Goal: Navigation & Orientation: Find specific page/section

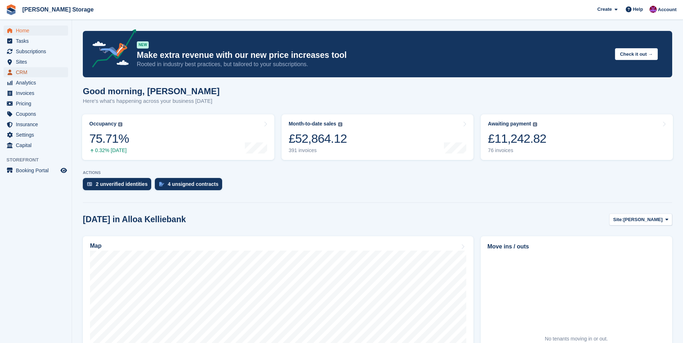
click at [17, 74] on span "CRM" at bounding box center [37, 72] width 43 height 10
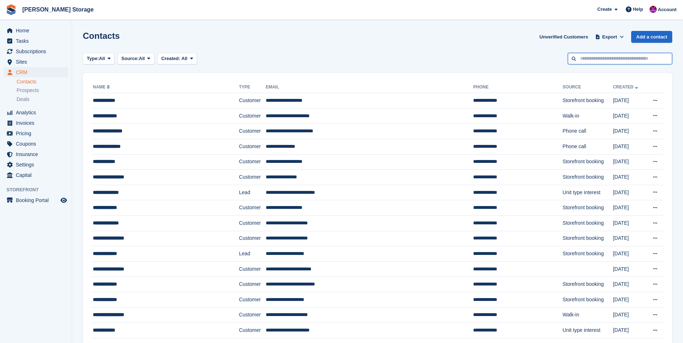
click at [595, 62] on input "text" at bounding box center [620, 59] width 104 height 12
type input "*****"
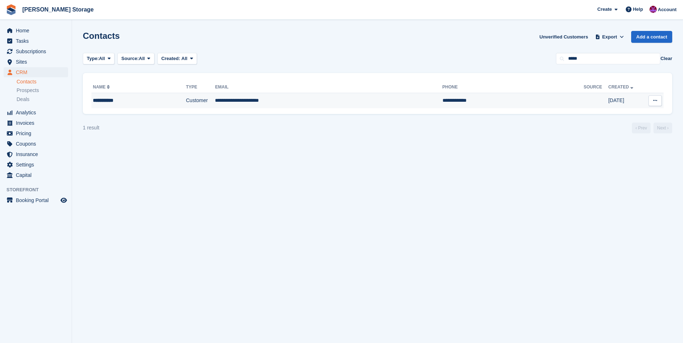
click at [309, 99] on td "**********" at bounding box center [328, 100] width 227 height 15
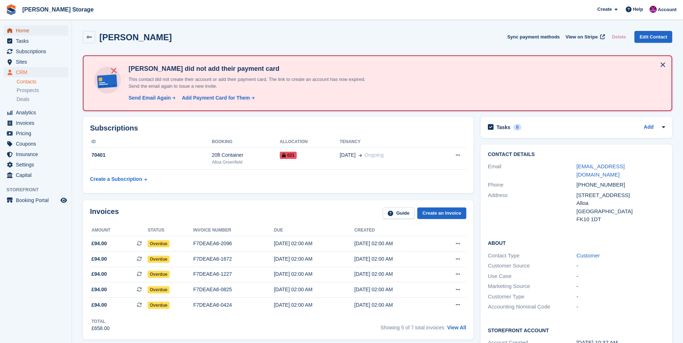
click at [21, 31] on span "Home" at bounding box center [37, 31] width 43 height 10
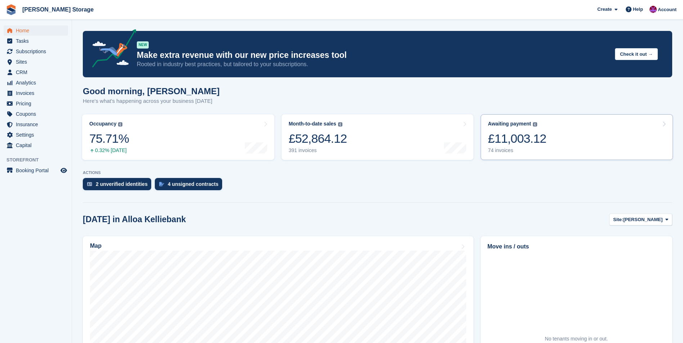
click at [547, 152] on link "Awaiting payment The total outstanding balance on all open invoices. £11,003.12…" at bounding box center [577, 137] width 192 height 46
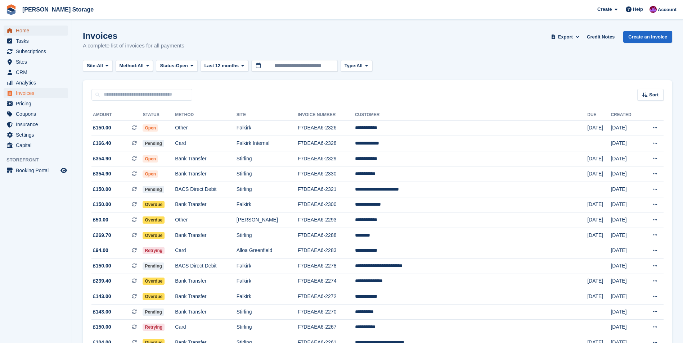
click at [19, 30] on span "Home" at bounding box center [37, 31] width 43 height 10
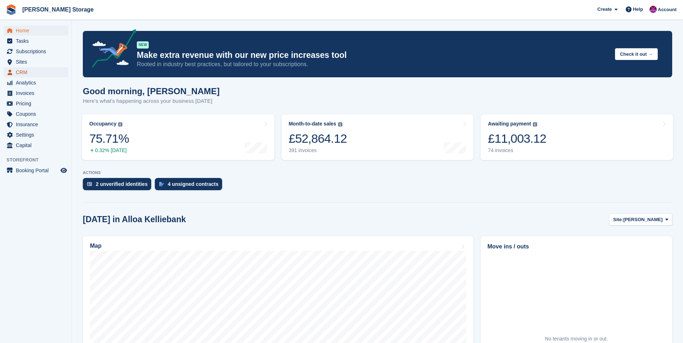
click at [27, 70] on span "CRM" at bounding box center [37, 72] width 43 height 10
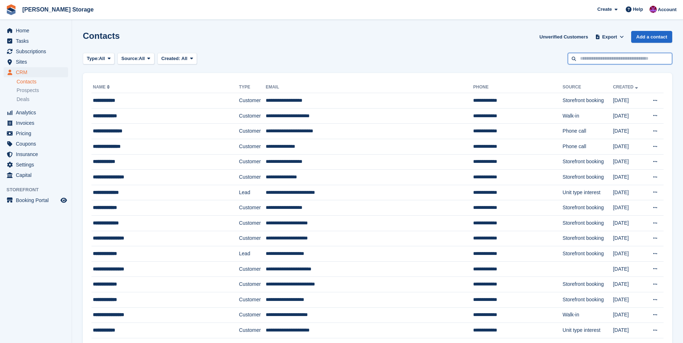
click at [620, 60] on input "text" at bounding box center [620, 59] width 104 height 12
type input "*****"
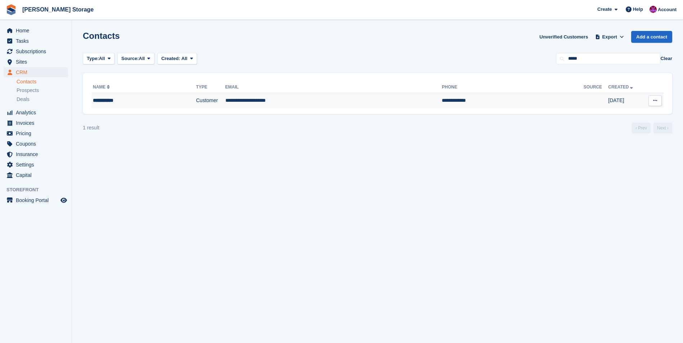
click at [251, 97] on td "**********" at bounding box center [333, 100] width 217 height 15
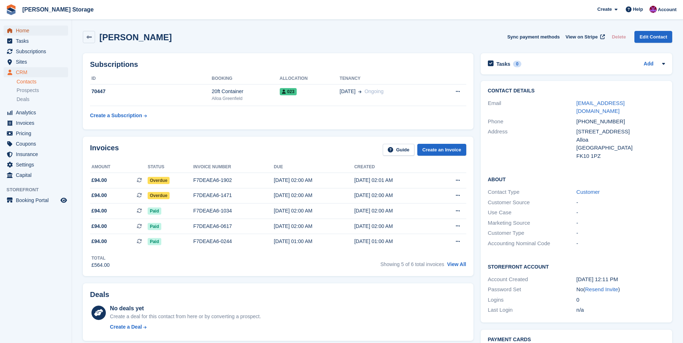
click at [25, 32] on span "Home" at bounding box center [37, 31] width 43 height 10
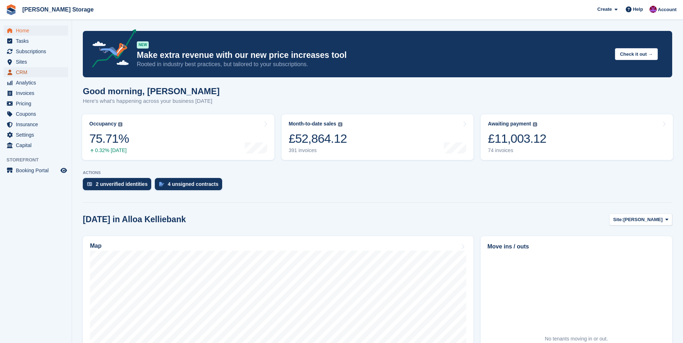
click at [21, 76] on span "CRM" at bounding box center [37, 72] width 43 height 10
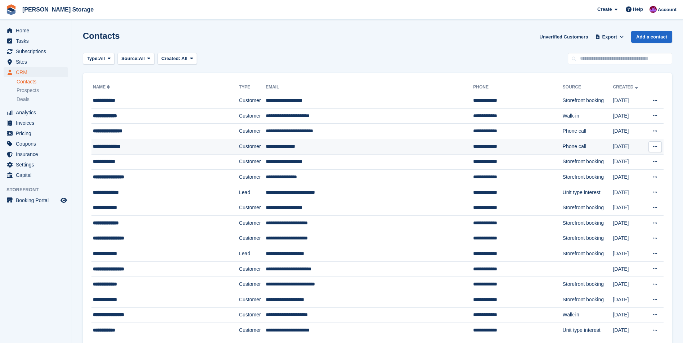
click at [199, 141] on td "**********" at bounding box center [165, 146] width 148 height 15
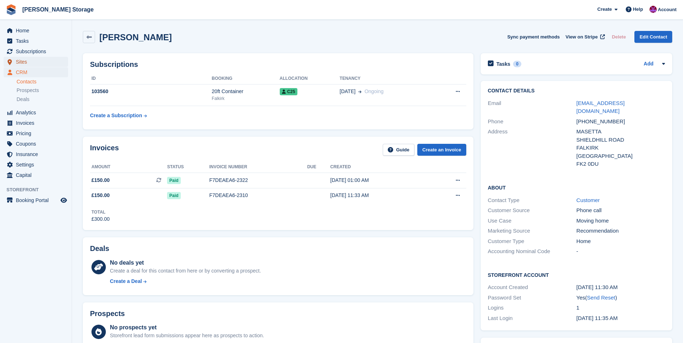
click at [23, 62] on span "Sites" at bounding box center [37, 62] width 43 height 10
click at [29, 31] on span "Home" at bounding box center [37, 31] width 43 height 10
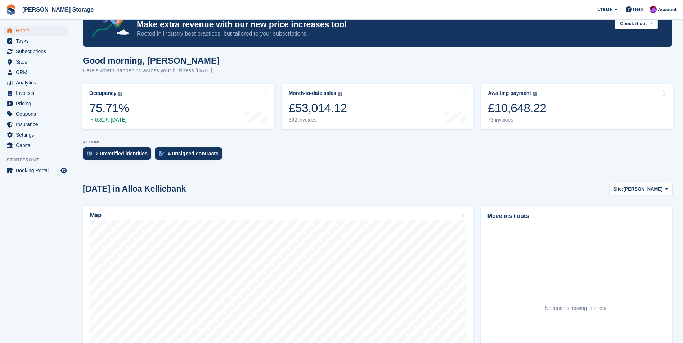
scroll to position [108, 0]
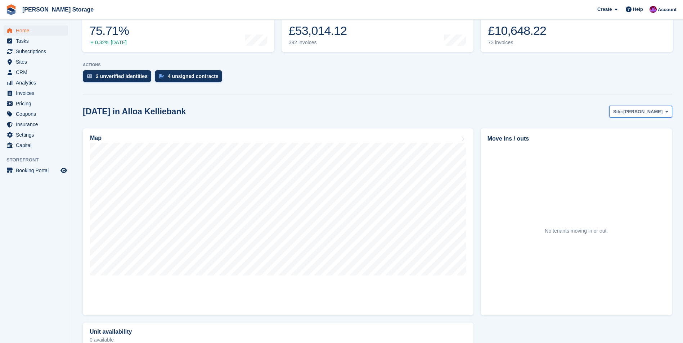
click at [650, 107] on button "Site: Alloa Kelliebank" at bounding box center [640, 112] width 63 height 12
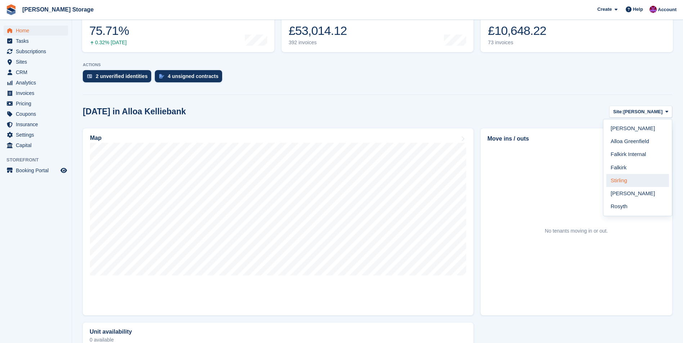
click at [633, 177] on link "Stirling" at bounding box center [637, 180] width 63 height 13
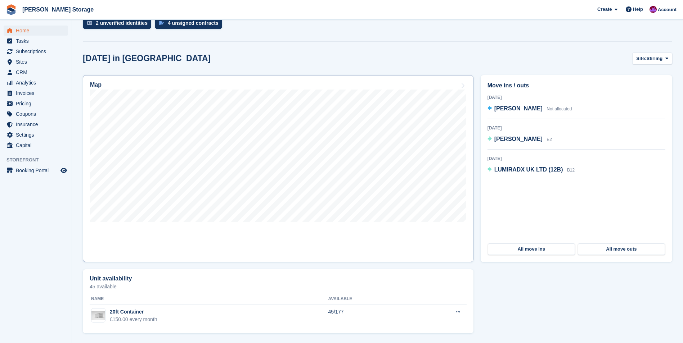
scroll to position [162, 0]
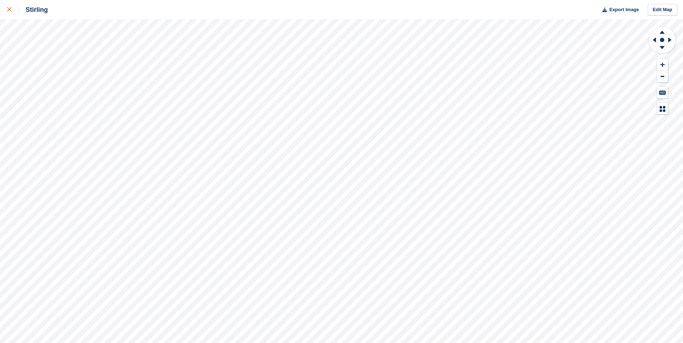
click at [7, 7] on div at bounding box center [13, 9] width 12 height 9
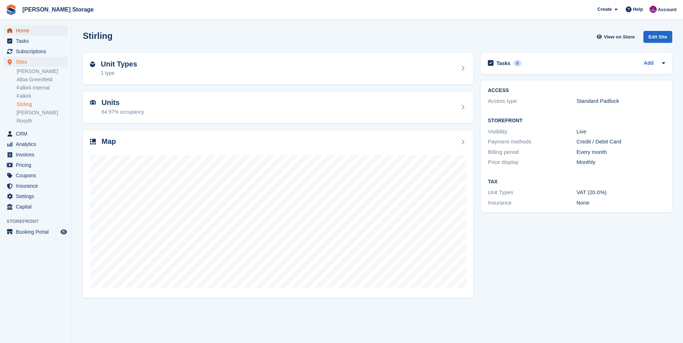
click at [22, 29] on span "Home" at bounding box center [37, 31] width 43 height 10
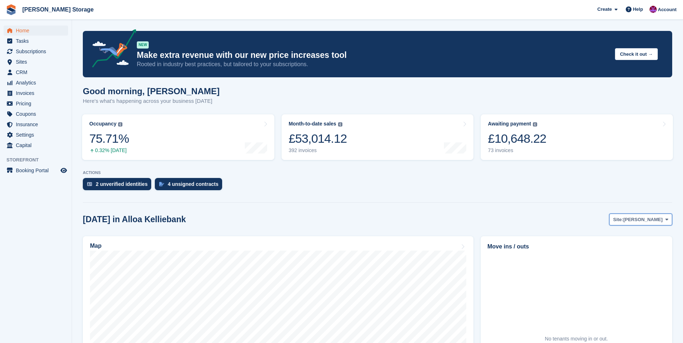
click at [641, 218] on span "Alloa Kelliebank" at bounding box center [642, 219] width 39 height 7
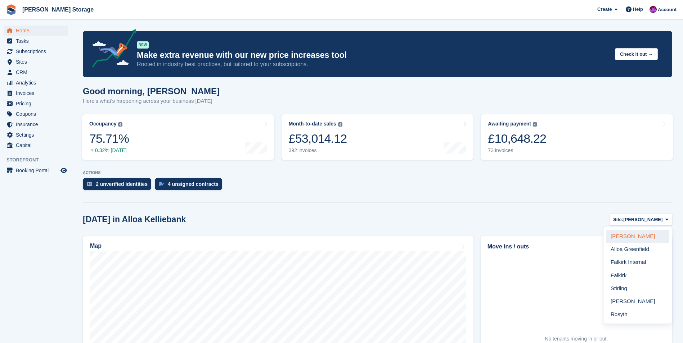
click at [642, 235] on link "Alloa Kelliebank" at bounding box center [637, 236] width 63 height 13
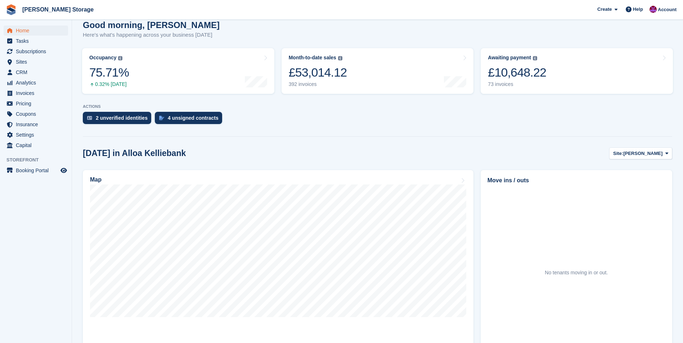
scroll to position [162, 0]
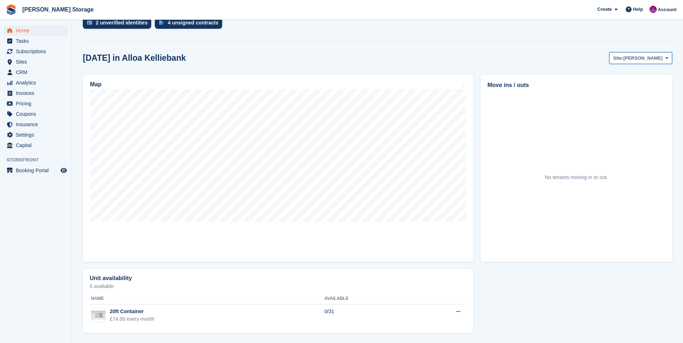
click at [647, 58] on span "[PERSON_NAME]" at bounding box center [642, 58] width 39 height 7
click at [642, 86] on link "Alloa Greenfield" at bounding box center [637, 88] width 63 height 13
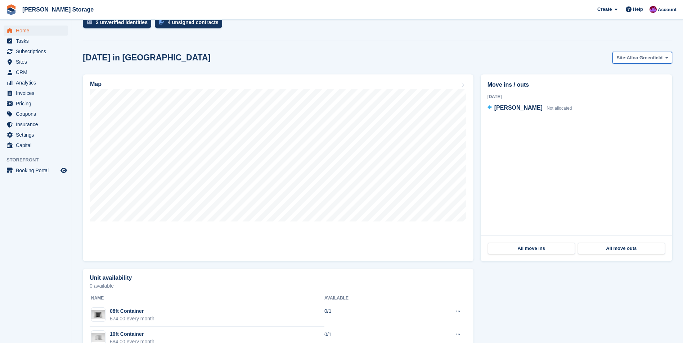
click at [657, 63] on button "Site: Alloa Greenfield" at bounding box center [642, 58] width 60 height 12
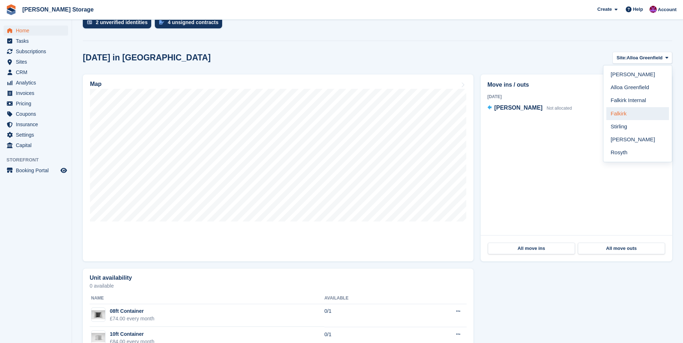
click at [633, 111] on link "Falkirk" at bounding box center [637, 113] width 63 height 13
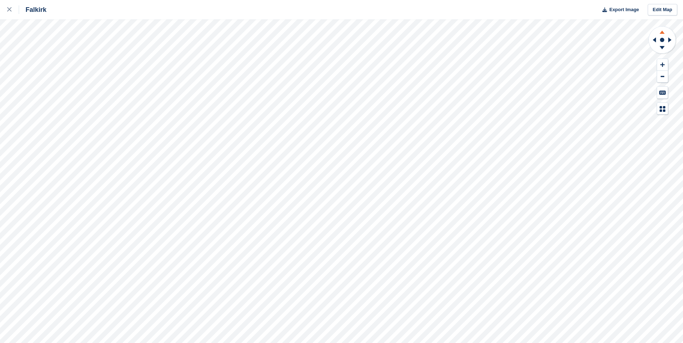
click at [660, 31] on icon at bounding box center [662, 31] width 19 height 9
click at [661, 47] on icon at bounding box center [662, 47] width 5 height 3
click at [10, 7] on div at bounding box center [13, 9] width 12 height 9
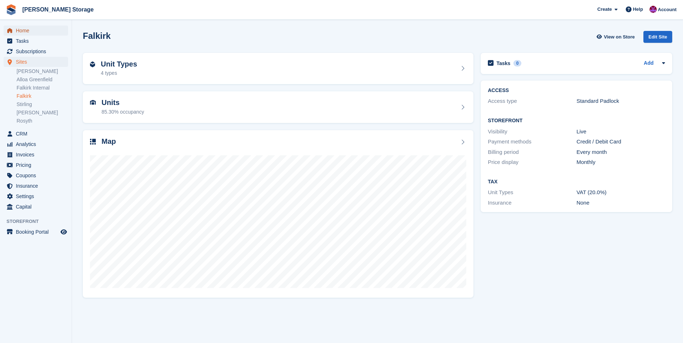
click at [19, 30] on span "Home" at bounding box center [37, 31] width 43 height 10
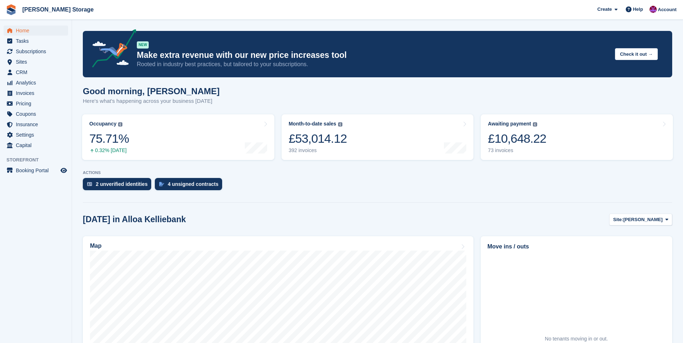
click at [54, 291] on aside "Home Tasks Subscriptions Subscriptions Subscriptions Contracts Price increases …" at bounding box center [36, 173] width 72 height 307
click at [658, 220] on span "[PERSON_NAME]" at bounding box center [642, 219] width 39 height 7
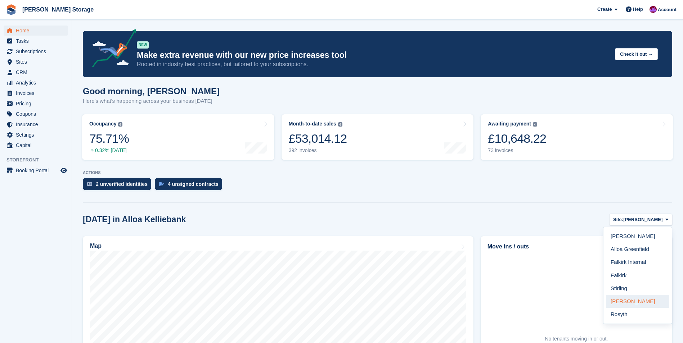
click at [642, 303] on link "[PERSON_NAME]" at bounding box center [637, 301] width 63 height 13
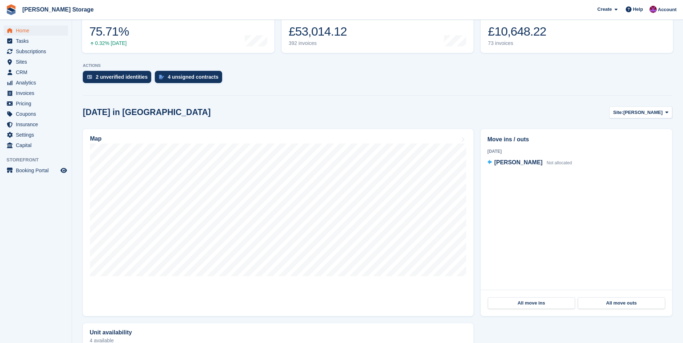
scroll to position [108, 0]
click at [648, 111] on span "[PERSON_NAME]" at bounding box center [642, 111] width 39 height 7
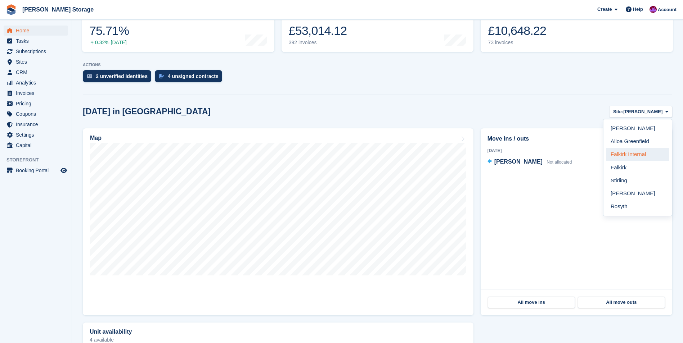
click at [640, 156] on link "Falkirk Internal" at bounding box center [637, 154] width 63 height 13
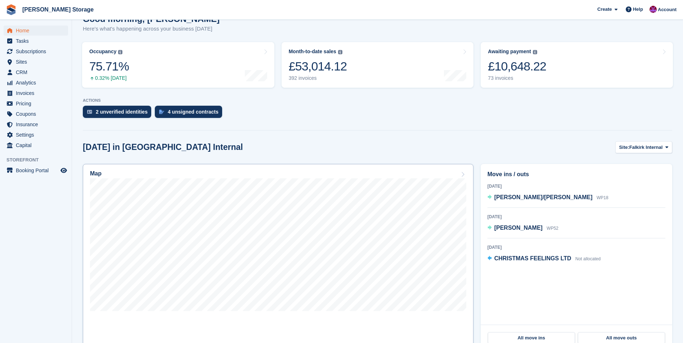
scroll to position [72, 0]
click at [637, 148] on span "Falkirk Internal" at bounding box center [645, 147] width 33 height 7
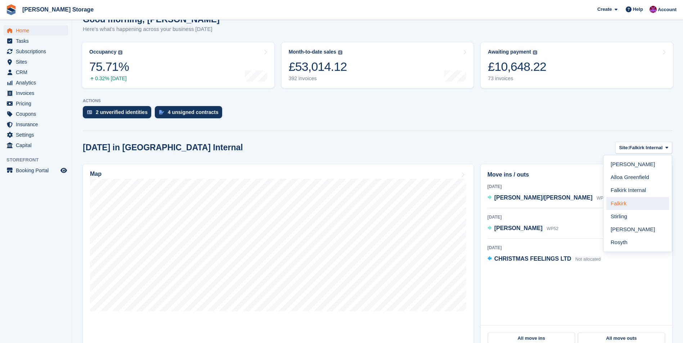
click at [621, 206] on link "Falkirk" at bounding box center [637, 203] width 63 height 13
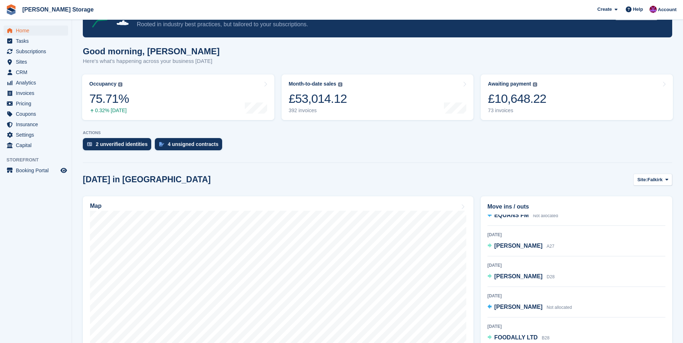
scroll to position [108, 0]
